Goal: Transaction & Acquisition: Obtain resource

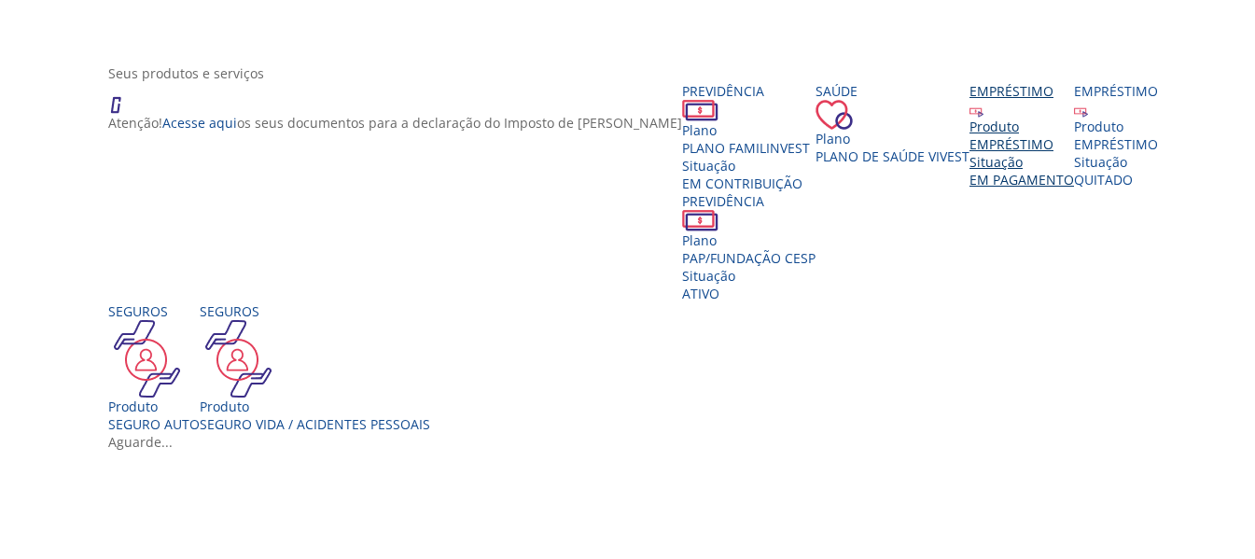
scroll to position [187, 0]
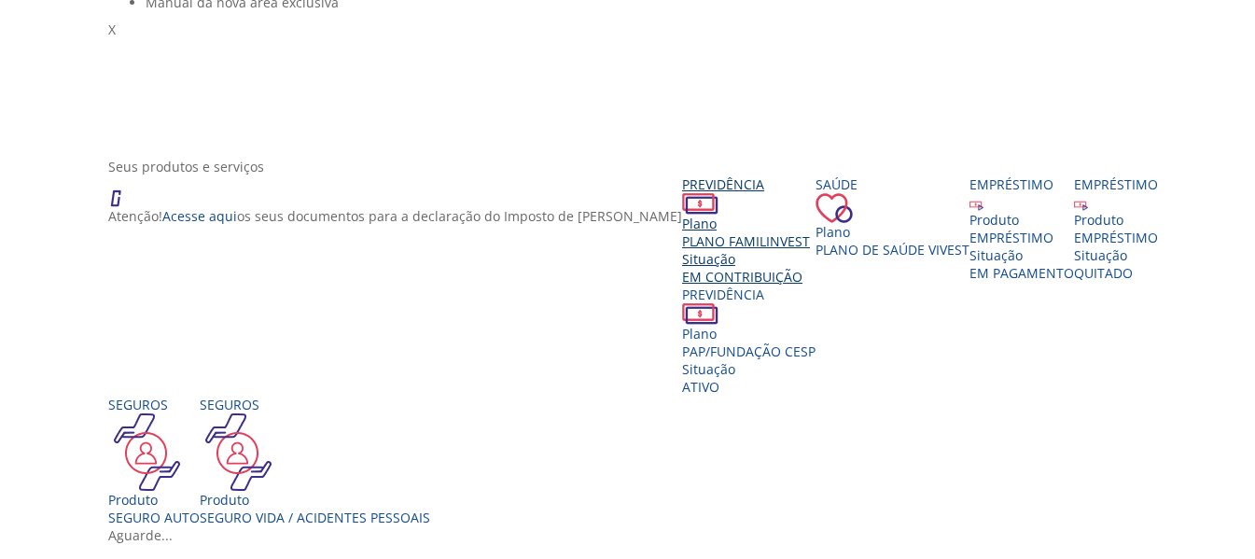
click at [682, 268] on div "Situação" at bounding box center [748, 259] width 133 height 18
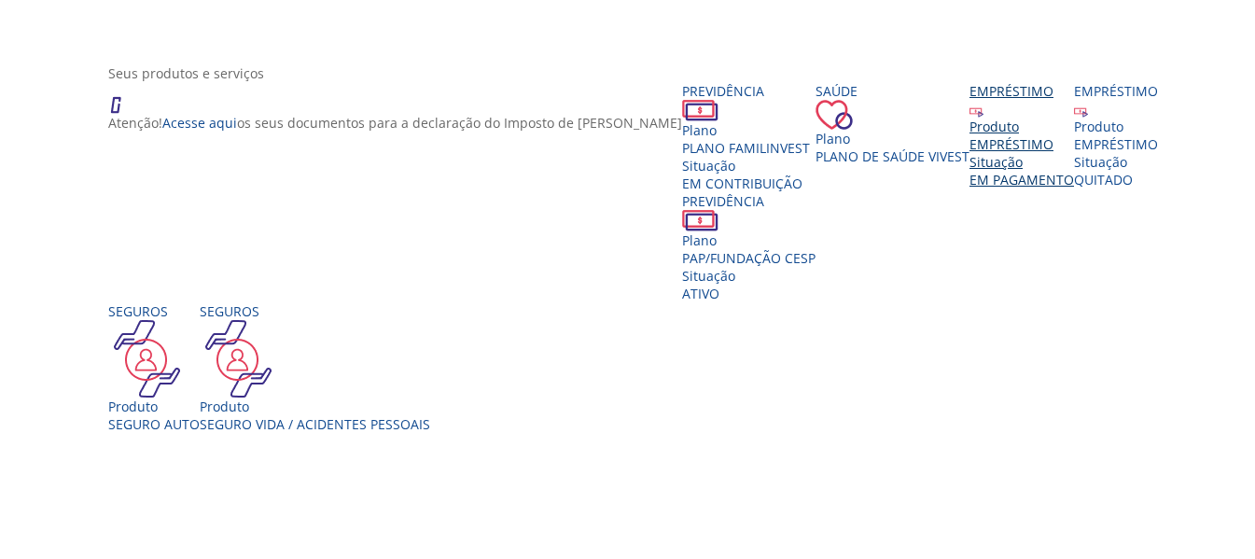
scroll to position [373, 0]
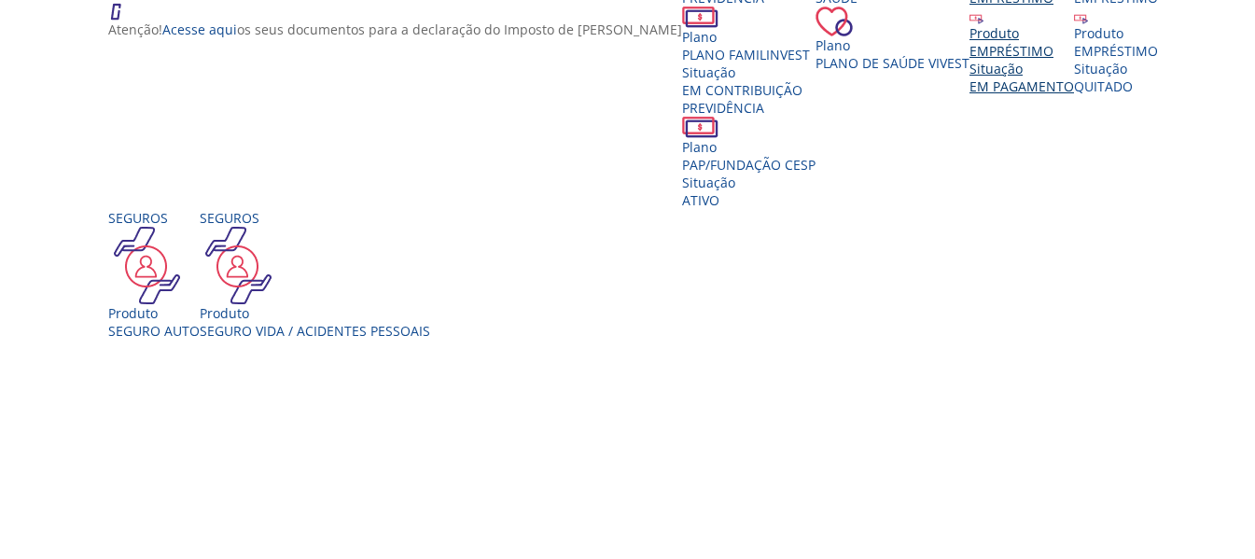
click at [970, 24] on img "Vivest" at bounding box center [977, 17] width 14 height 14
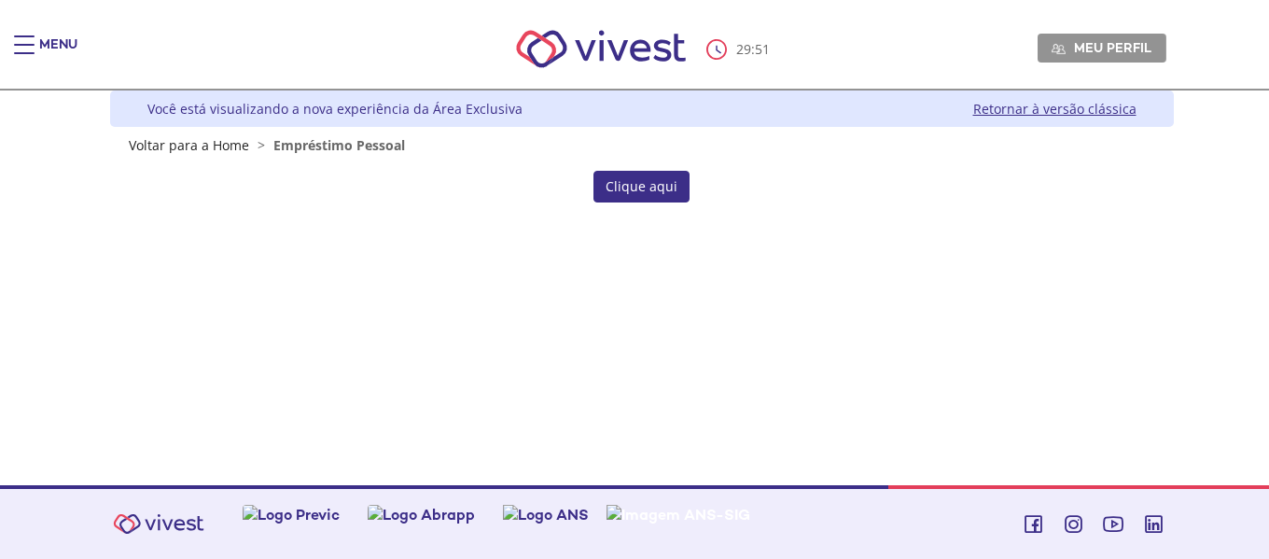
click at [656, 184] on link "Clique aqui" at bounding box center [642, 187] width 96 height 32
click at [635, 189] on link "Clique aqui" at bounding box center [642, 187] width 96 height 32
click at [188, 147] on link "Voltar para a Home" at bounding box center [189, 145] width 120 height 18
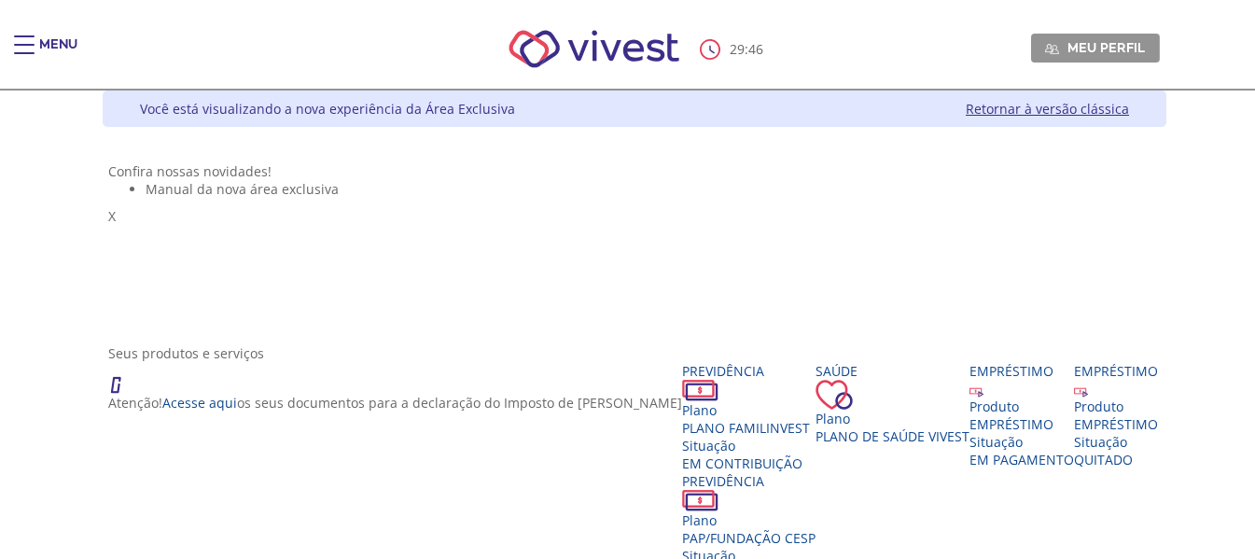
click at [1129, 108] on link "Retornar à versão clássica" at bounding box center [1047, 109] width 163 height 18
